Goal: Task Accomplishment & Management: Complete application form

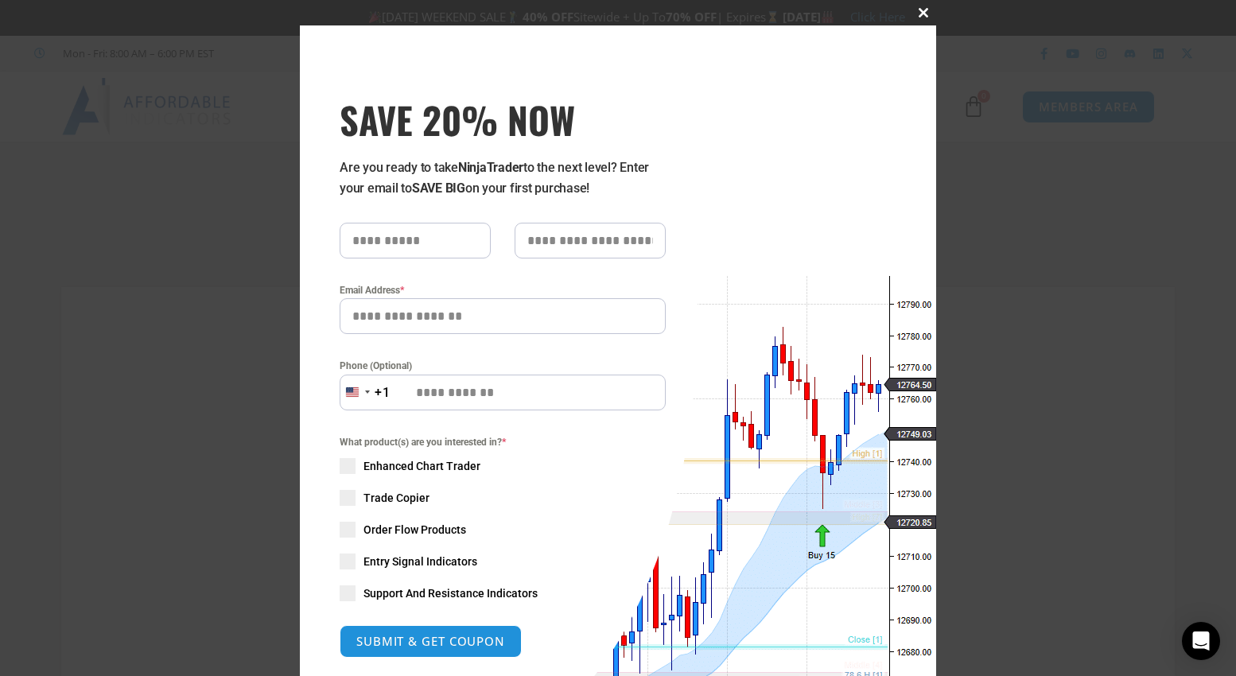
type input "**********"
click at [918, 11] on span at bounding box center [922, 13] width 25 height 10
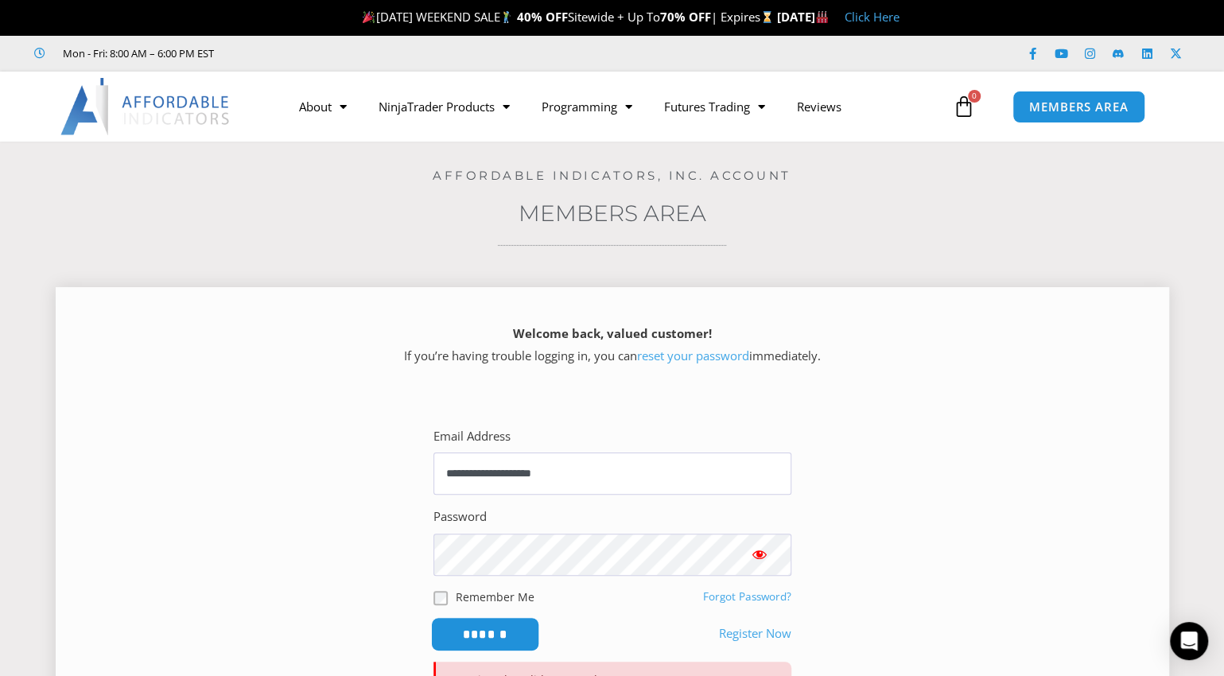
click at [475, 638] on input "******" at bounding box center [484, 634] width 109 height 34
